Goal: Information Seeking & Learning: Check status

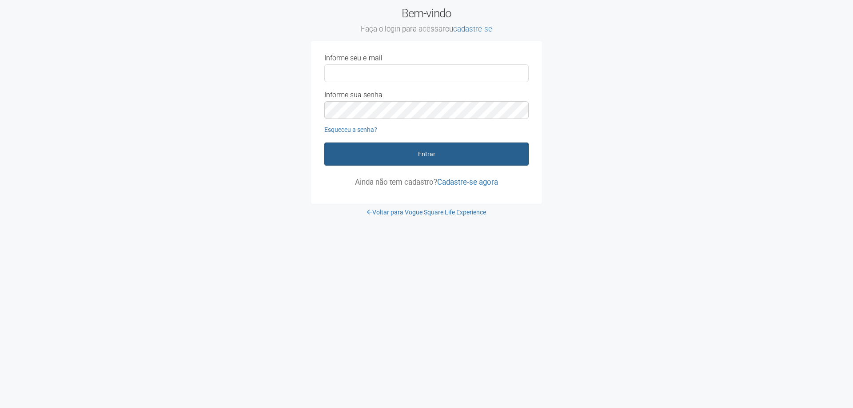
type input "**********"
click at [400, 149] on button "Entrar" at bounding box center [426, 154] width 204 height 23
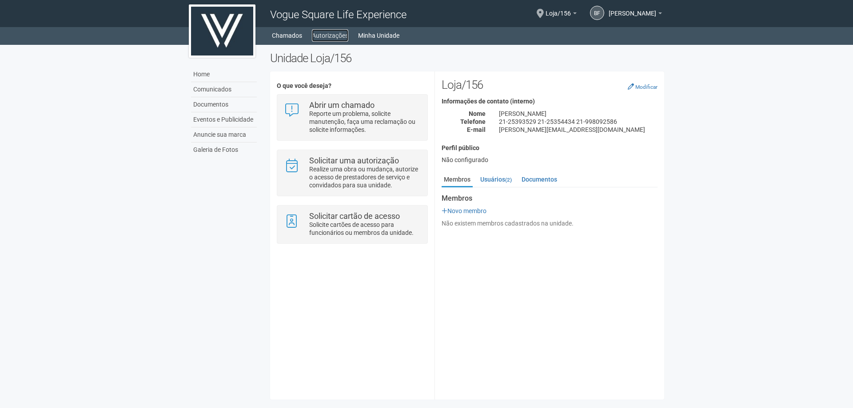
click at [323, 34] on link "Autorizações" at bounding box center [330, 35] width 36 height 12
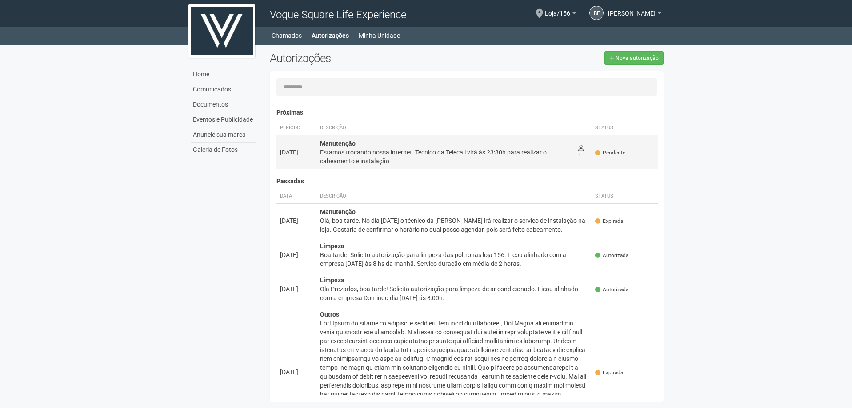
click at [419, 154] on div "Estamos trocando nossa internet. Técnico da Telecall virá às 23:30h para realiz…" at bounding box center [445, 157] width 251 height 18
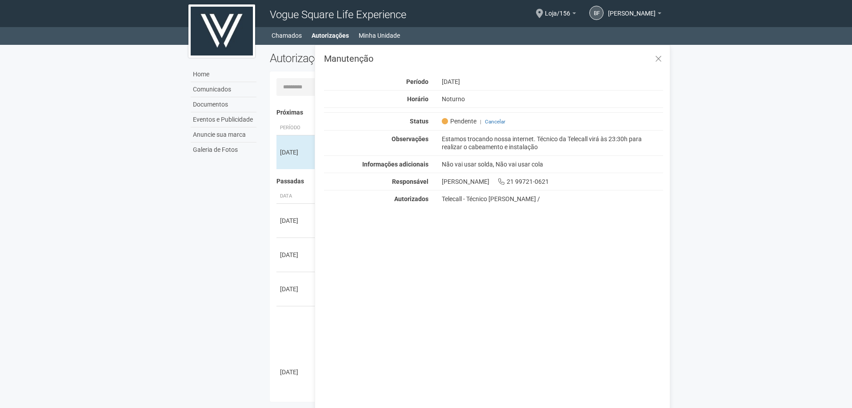
click at [193, 270] on div "Home Comunicados Documentos Eventos e Publicidade Anuncie sua marca Galeria de …" at bounding box center [426, 226] width 489 height 362
click at [656, 59] on icon at bounding box center [658, 59] width 7 height 9
